Goal: Ask a question: Seek information or help from site administrators or community

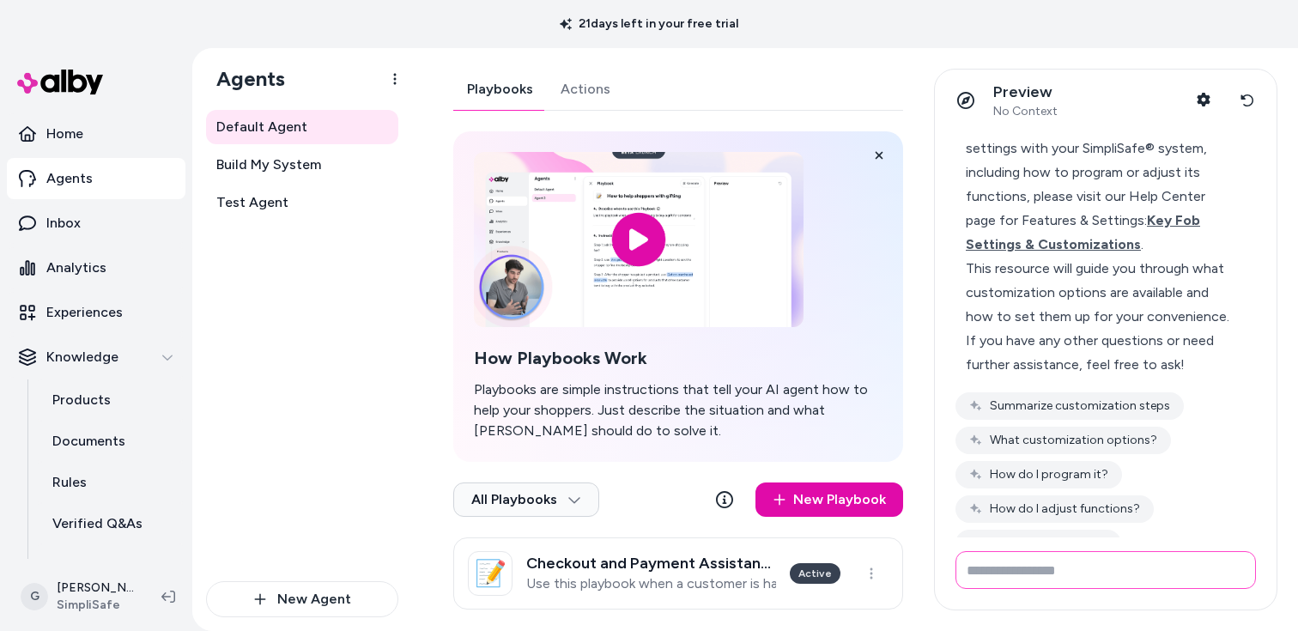
scroll to position [3724, 0]
click at [1085, 222] on span "Key Fob Settings & Customizations" at bounding box center [1082, 230] width 234 height 40
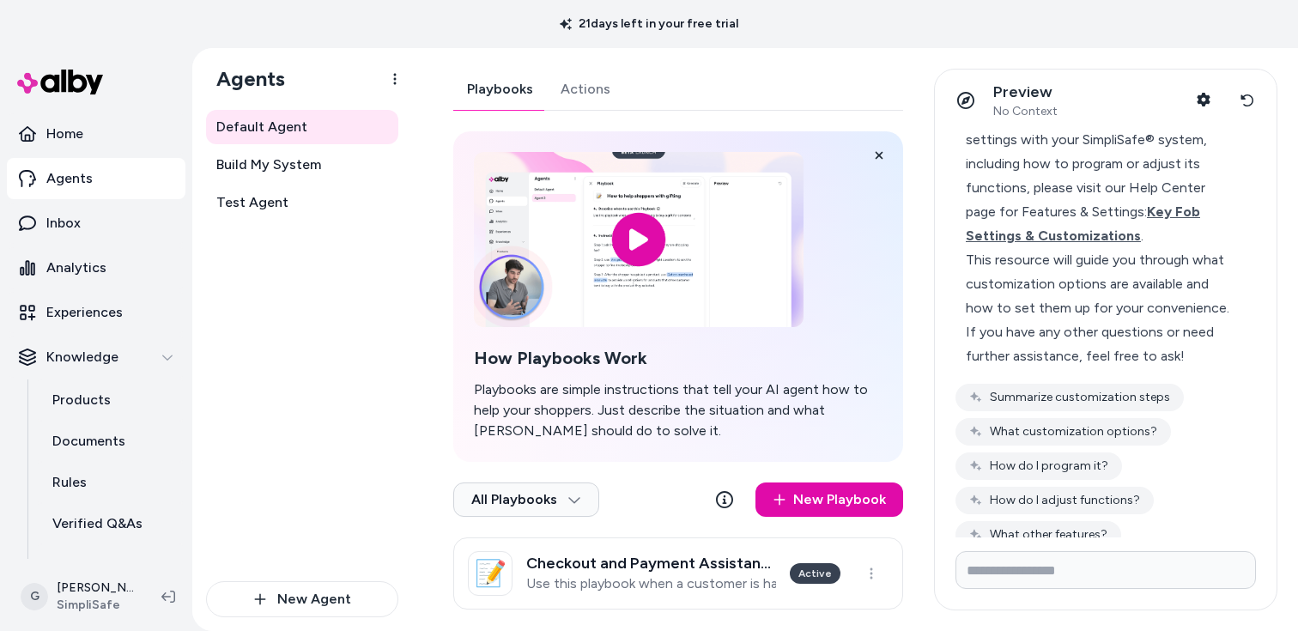
scroll to position [3739, 0]
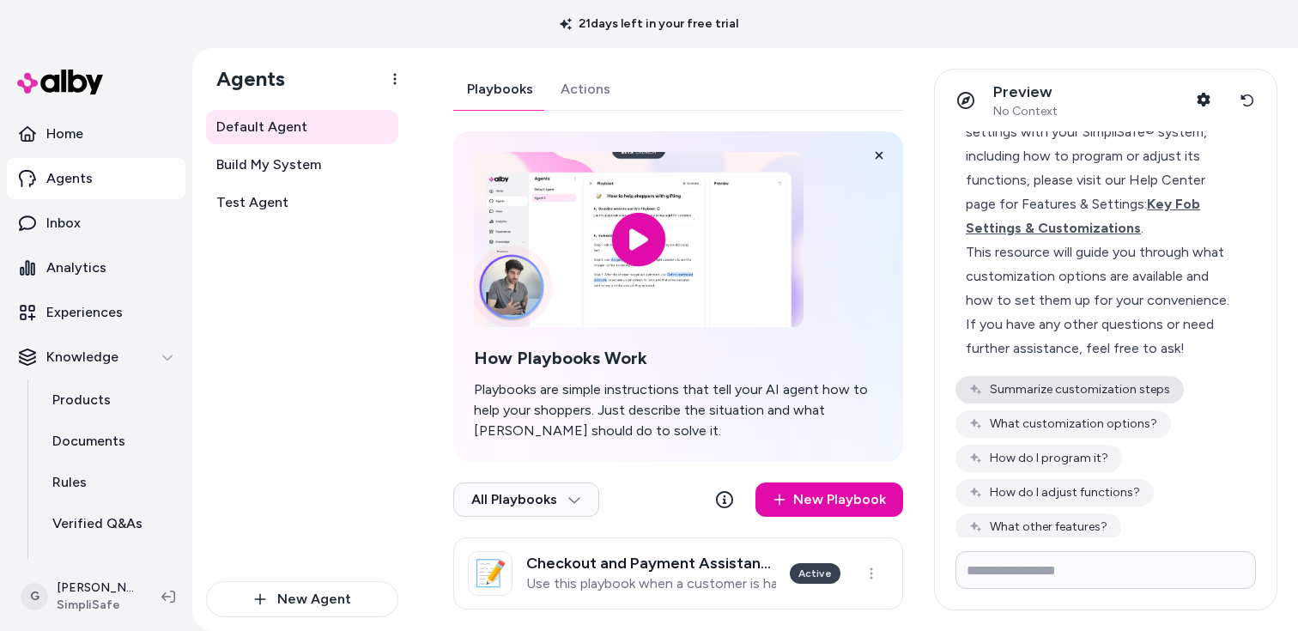
click at [1157, 376] on button "Summarize customization steps" at bounding box center [1069, 389] width 228 height 27
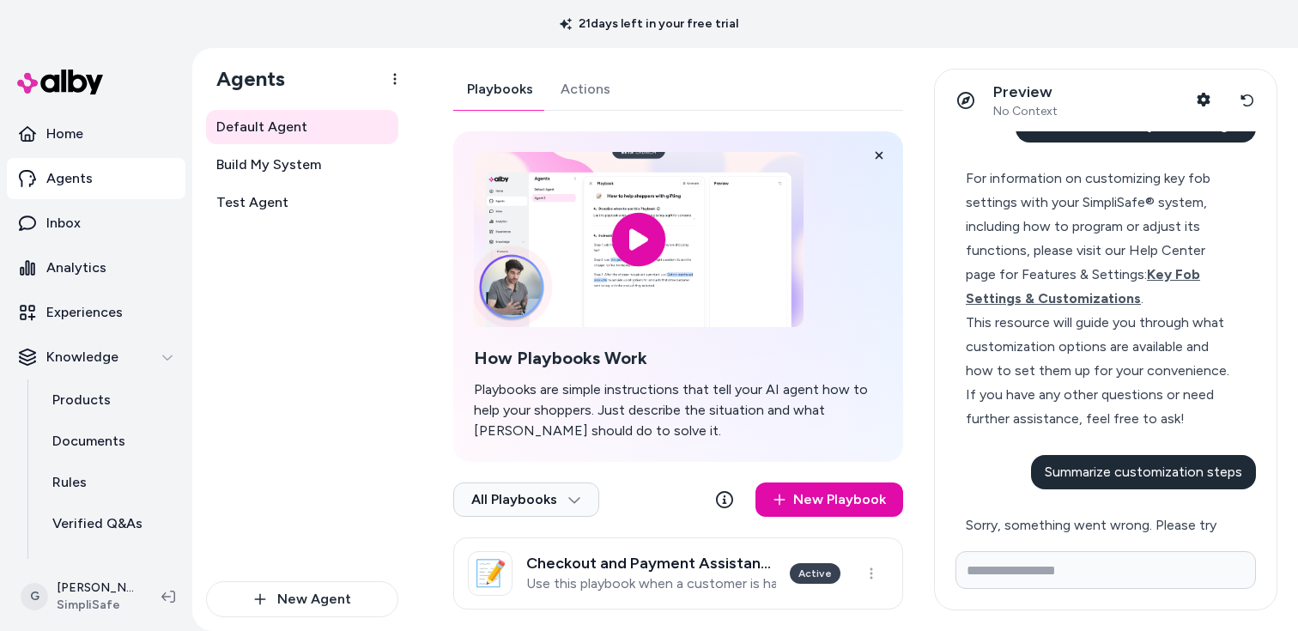
scroll to position [3699, 0]
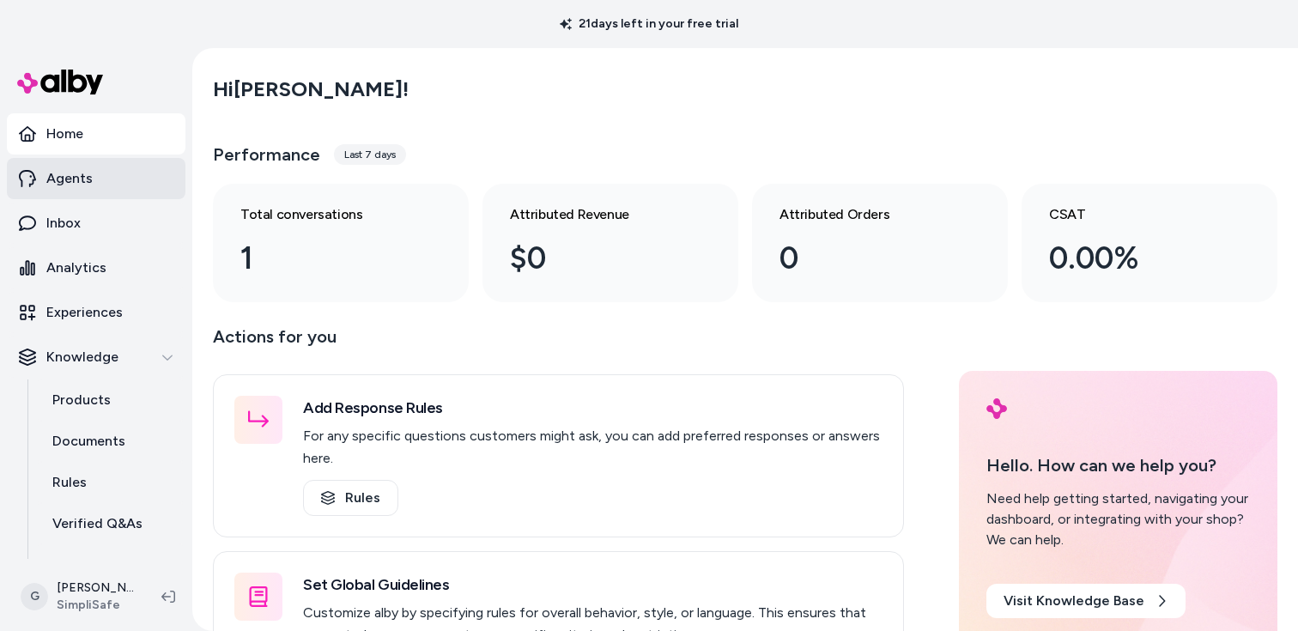
click at [105, 191] on link "Agents" at bounding box center [96, 178] width 178 height 41
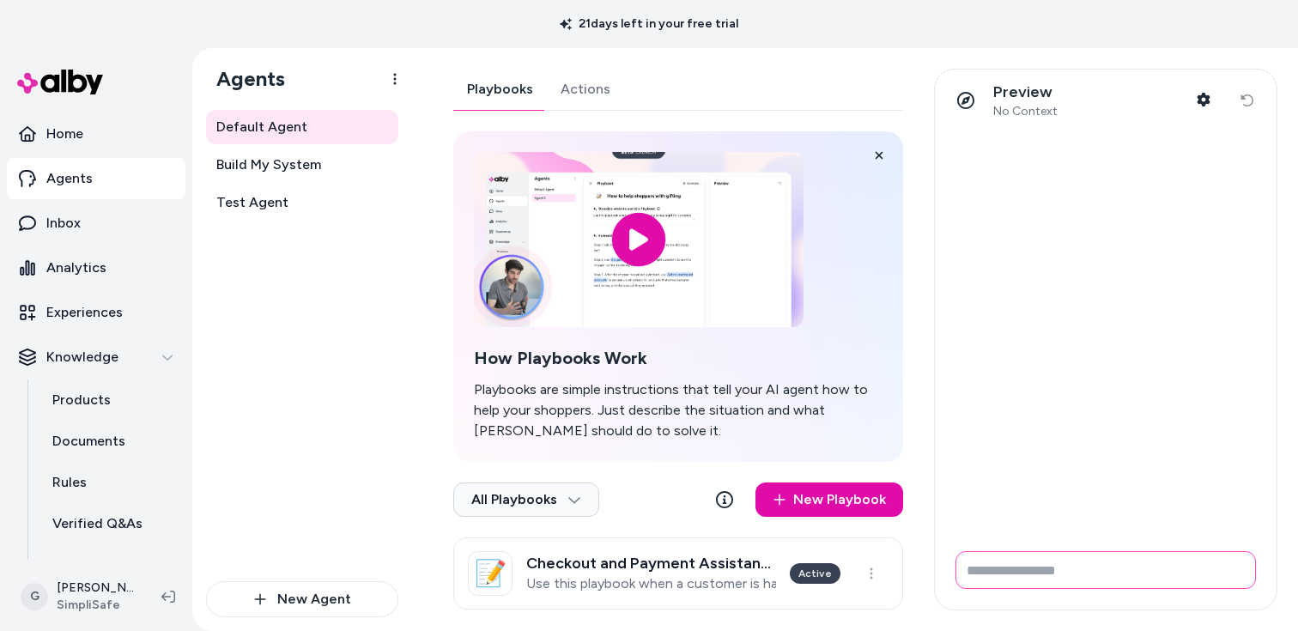
click at [1033, 566] on input "Write your prompt here" at bounding box center [1105, 570] width 300 height 38
type input "**********"
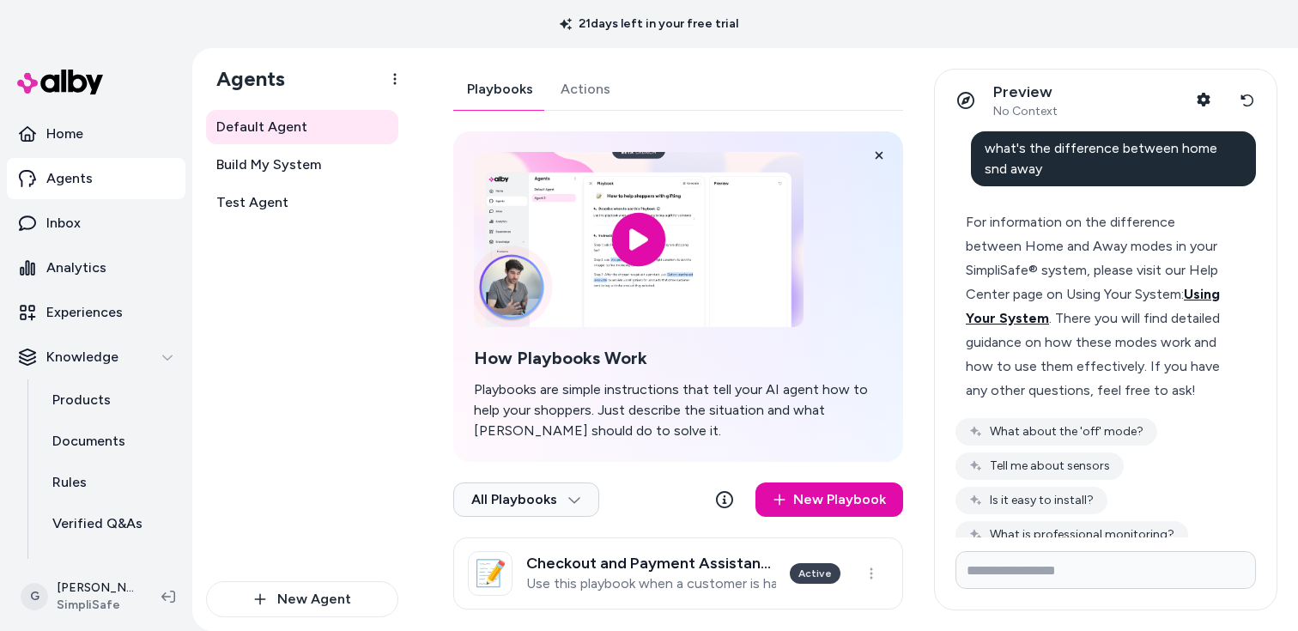
click at [1005, 323] on span "Using Your System" at bounding box center [1092, 306] width 254 height 40
click at [1043, 437] on button "What about the 'off' mode?" at bounding box center [1056, 431] width 202 height 27
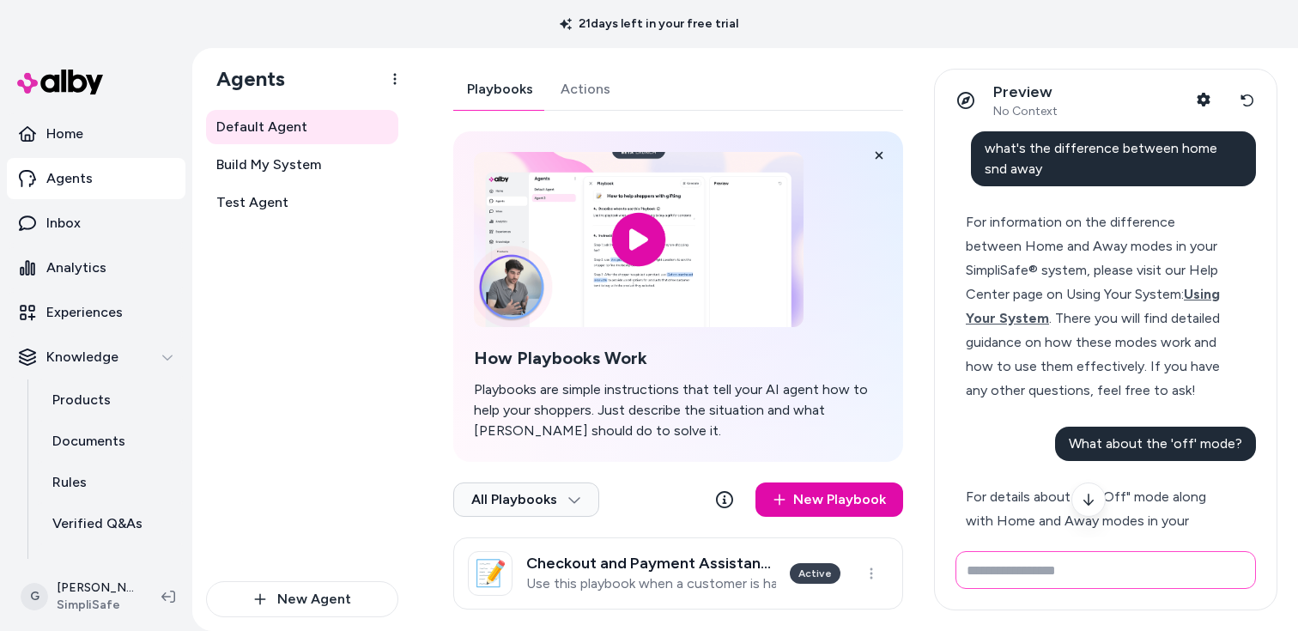
click at [1108, 573] on input "Write your prompt here" at bounding box center [1105, 570] width 300 height 38
type input "**********"
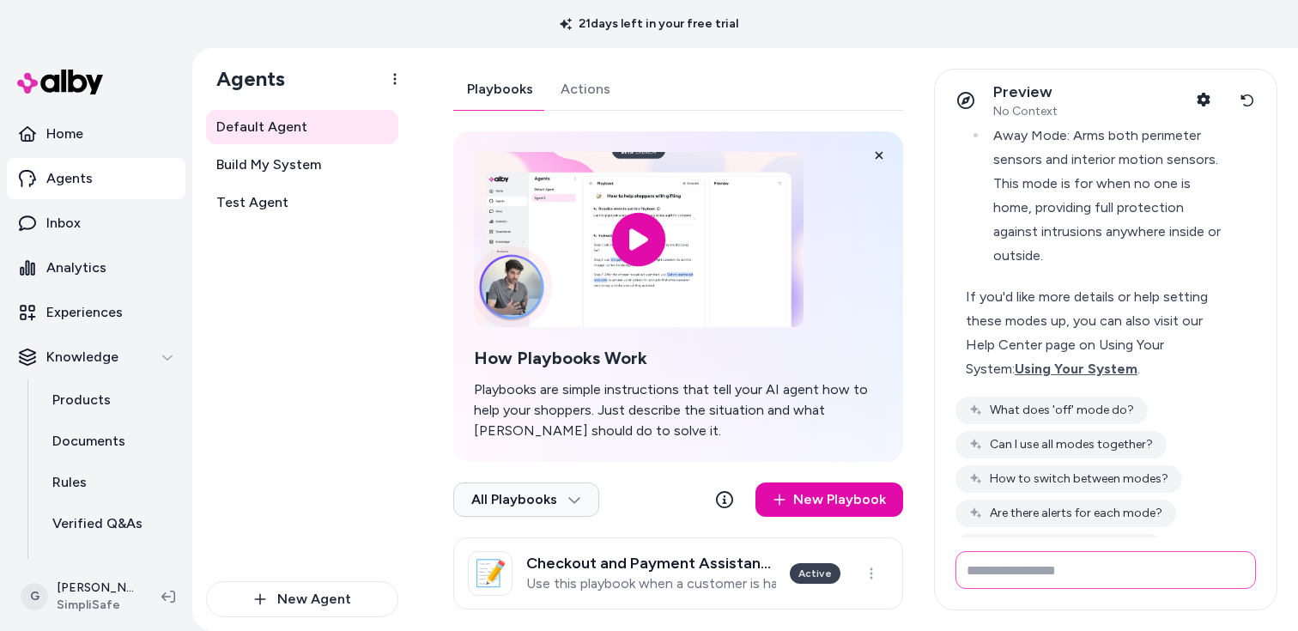
scroll to position [965, 0]
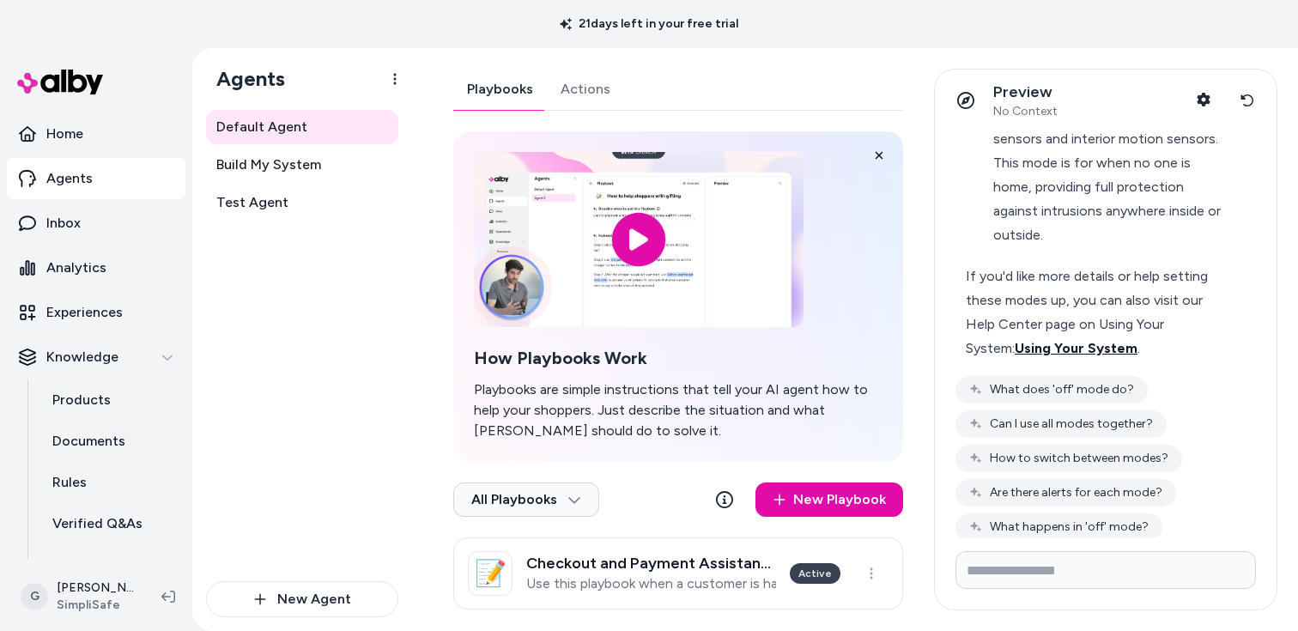
click at [1064, 340] on span "Using Your System" at bounding box center [1075, 348] width 123 height 16
click at [1050, 410] on button "Can I use all modes together?" at bounding box center [1060, 423] width 211 height 27
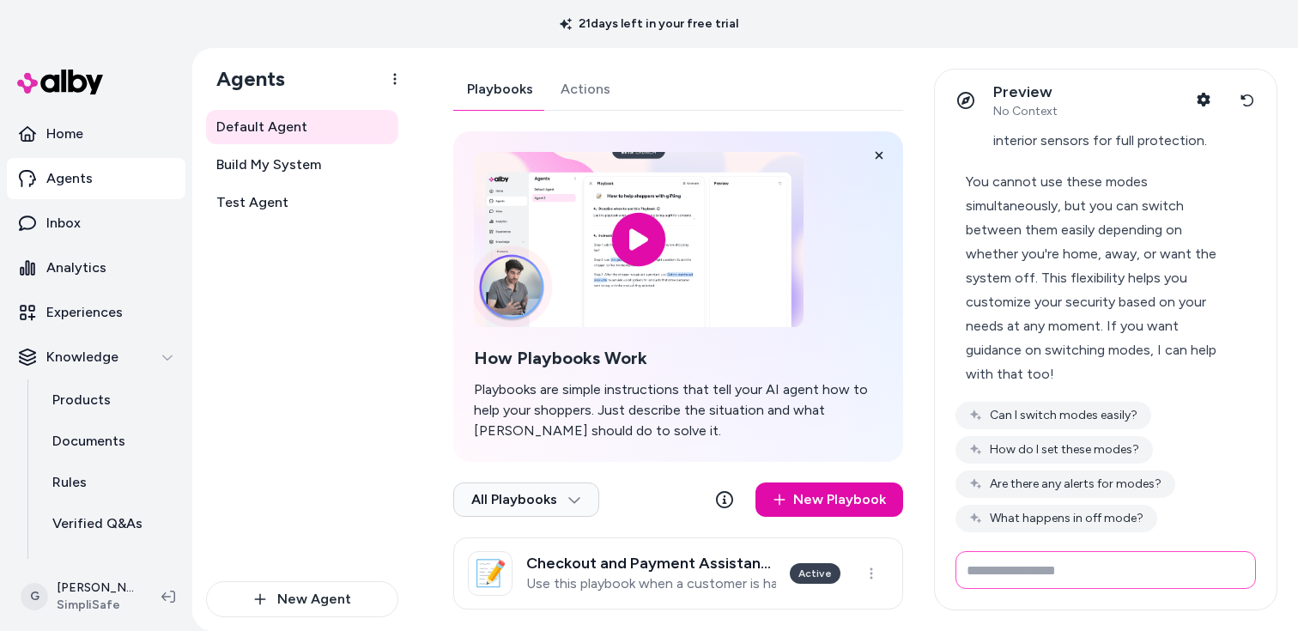
scroll to position [1528, 0]
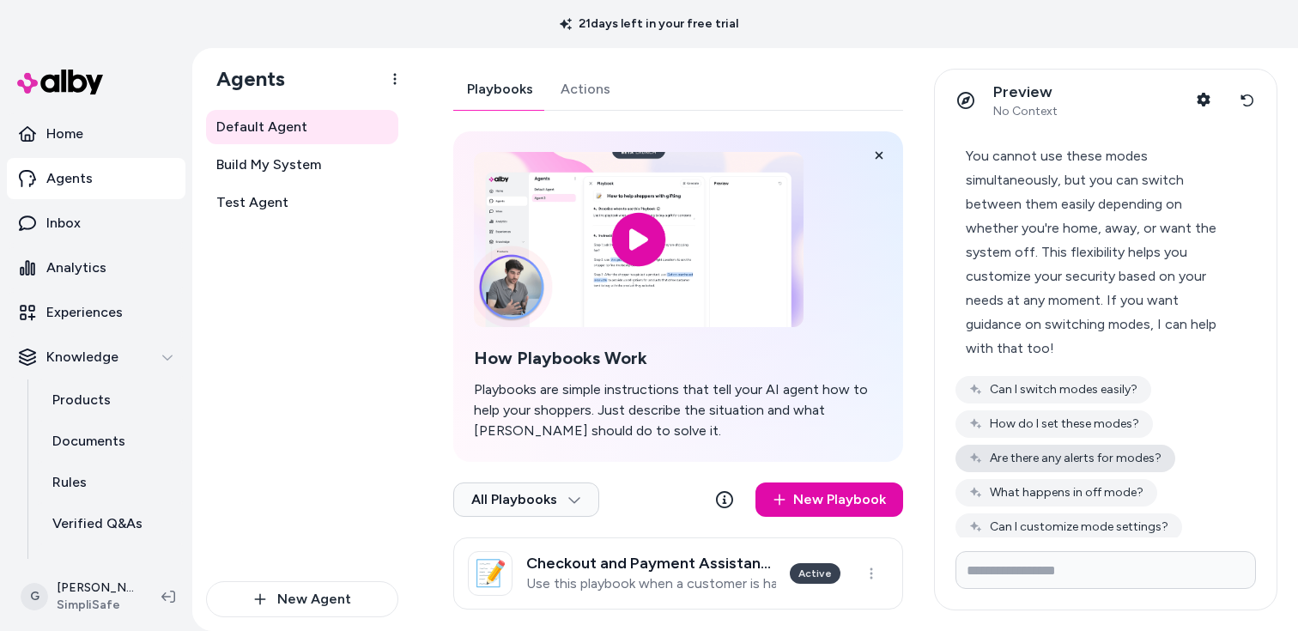
click at [1120, 445] on button "Are there any alerts for modes?" at bounding box center [1065, 458] width 220 height 27
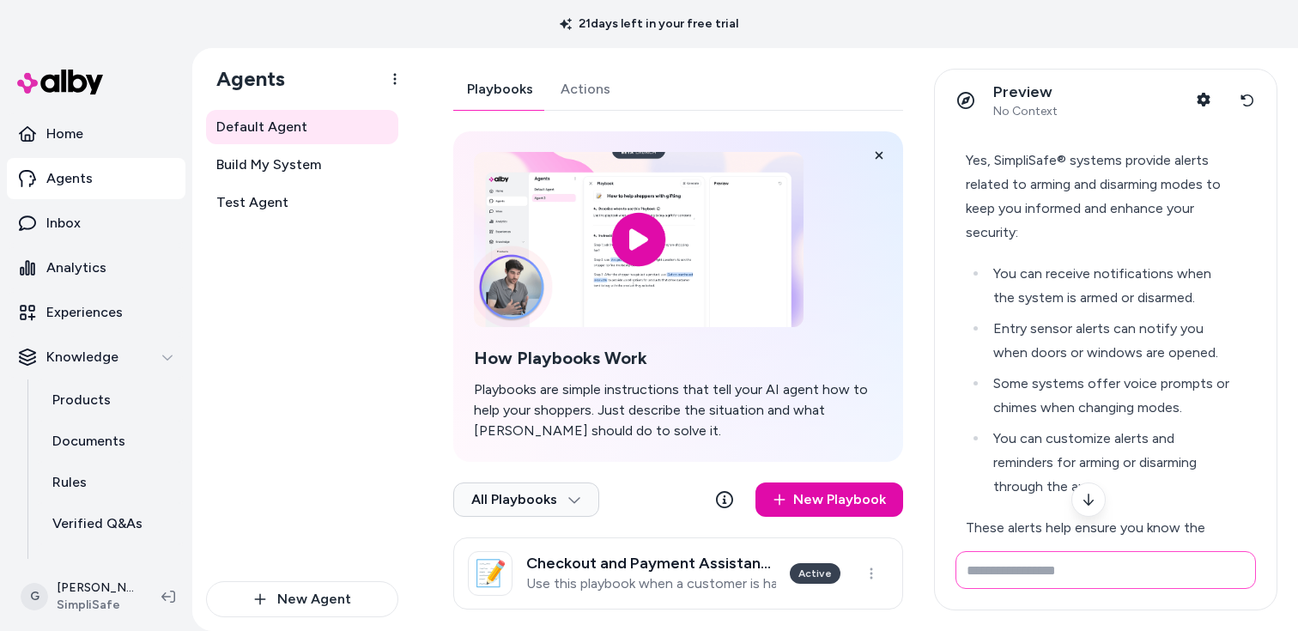
scroll to position [1825, 0]
